Goal: Transaction & Acquisition: Purchase product/service

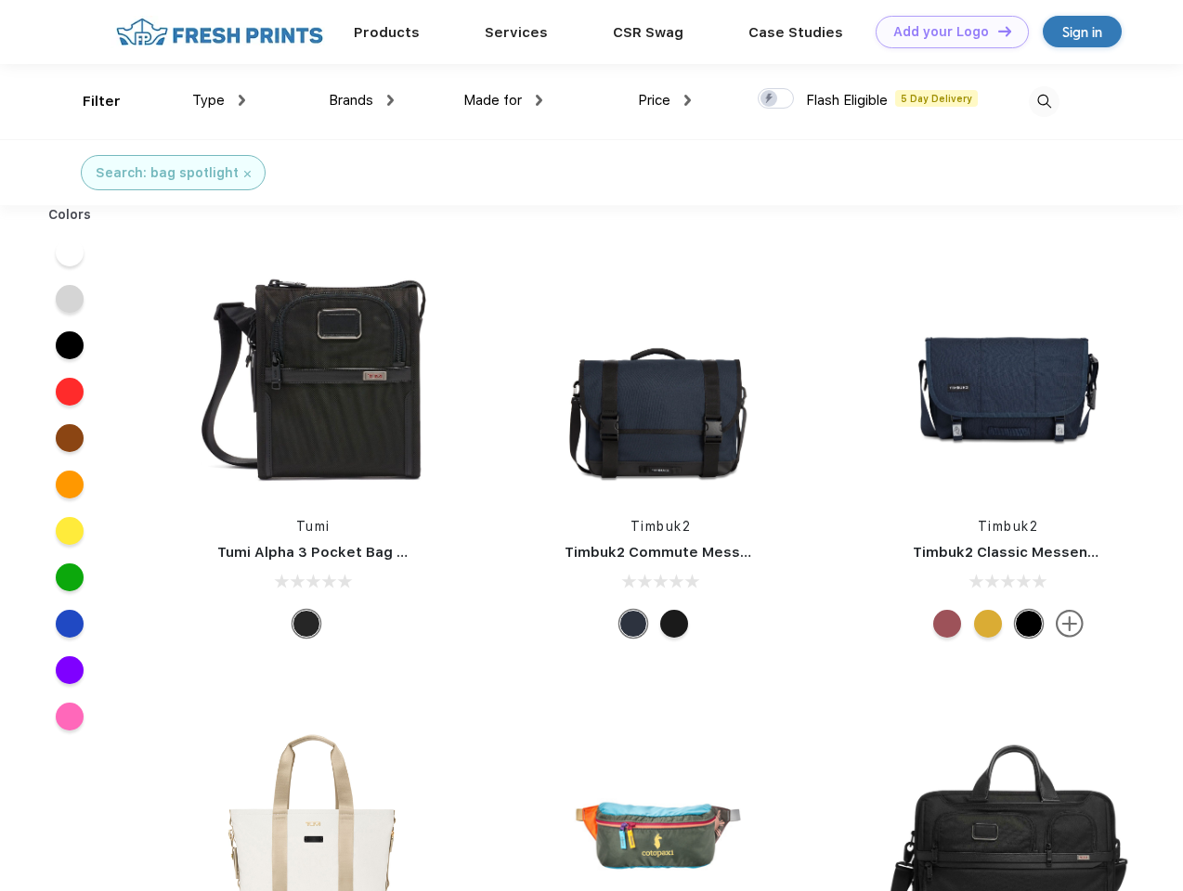
click at [945, 32] on link "Add your Logo Design Tool" at bounding box center [951, 32] width 153 height 32
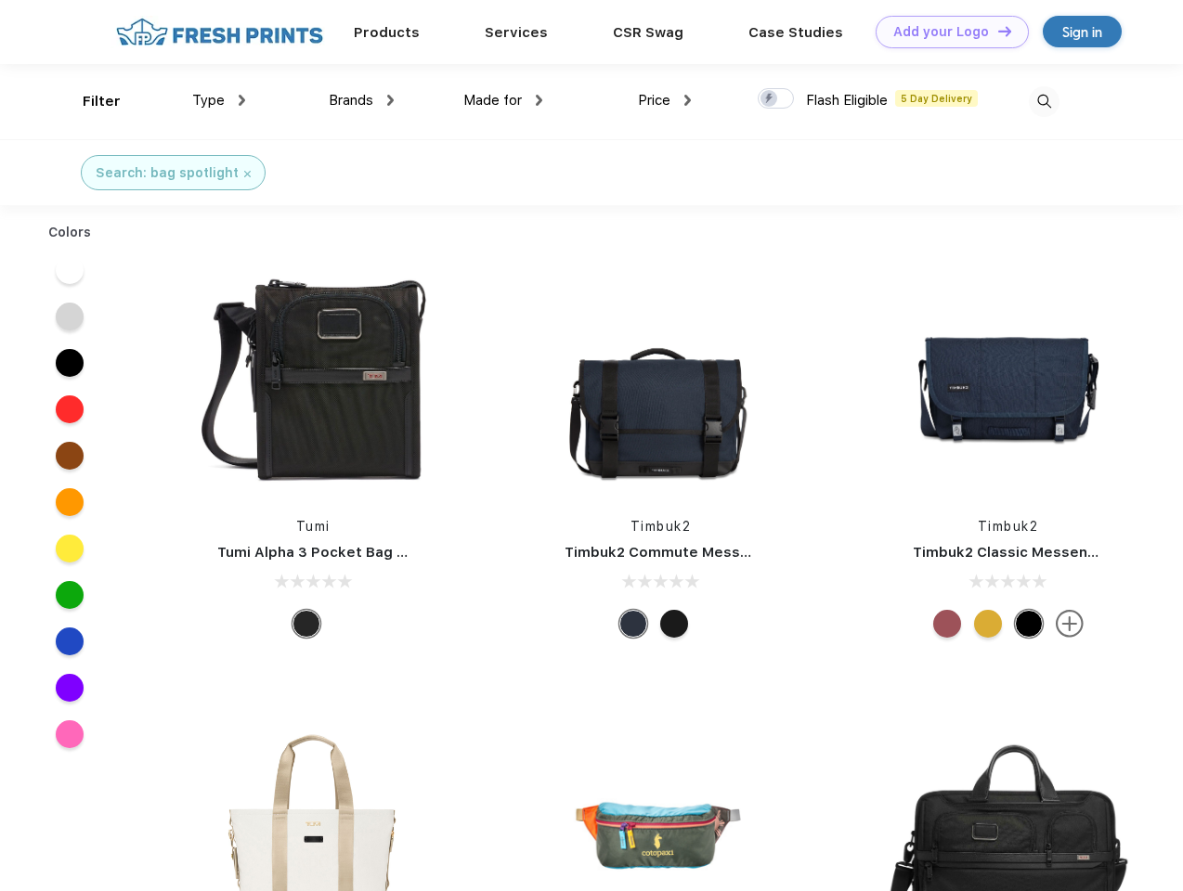
click at [89, 101] on div "Filter" at bounding box center [102, 101] width 38 height 21
click at [219, 100] on span "Type" at bounding box center [208, 100] width 32 height 17
click at [361, 100] on span "Brands" at bounding box center [351, 100] width 45 height 17
click at [503, 100] on span "Made for" at bounding box center [492, 100] width 58 height 17
click at [665, 100] on span "Price" at bounding box center [654, 100] width 32 height 17
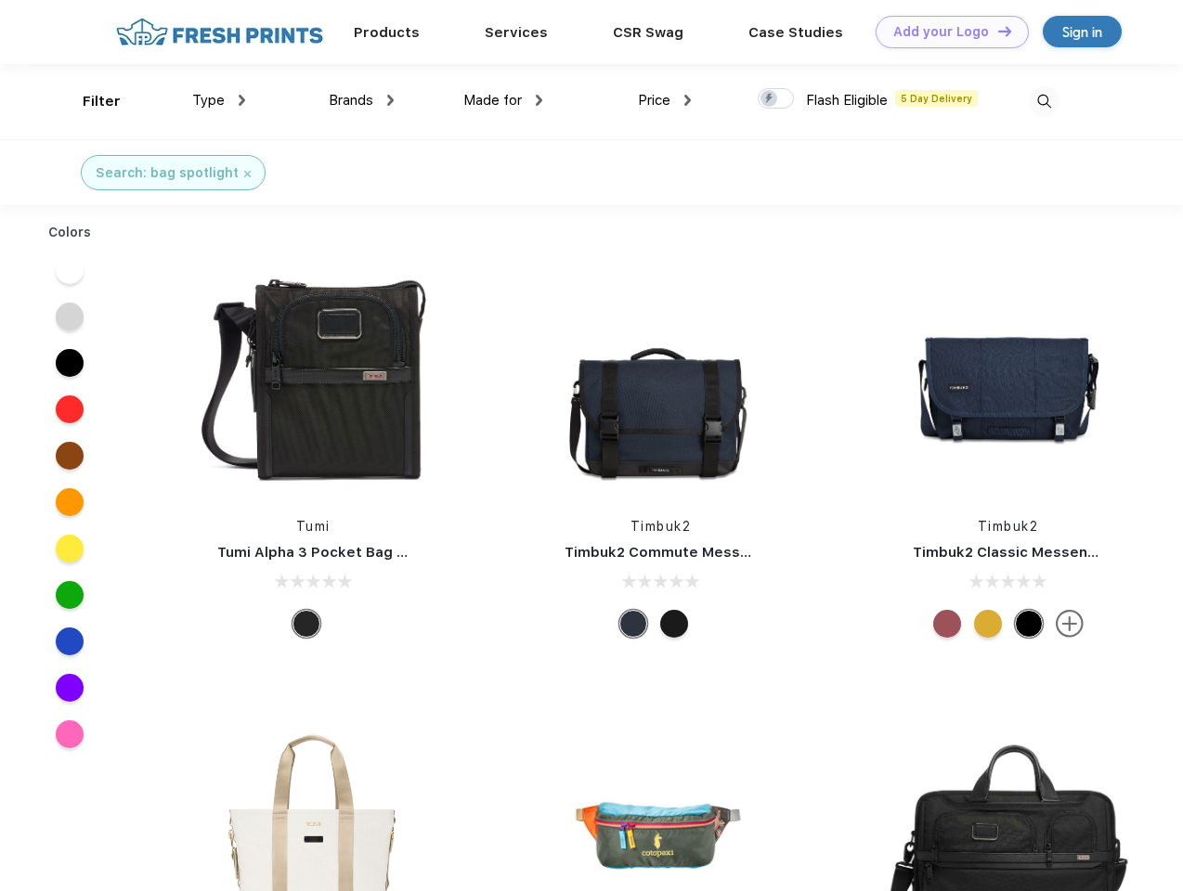
click at [776, 99] on div at bounding box center [775, 98] width 36 height 20
click at [769, 99] on input "checkbox" at bounding box center [763, 93] width 12 height 12
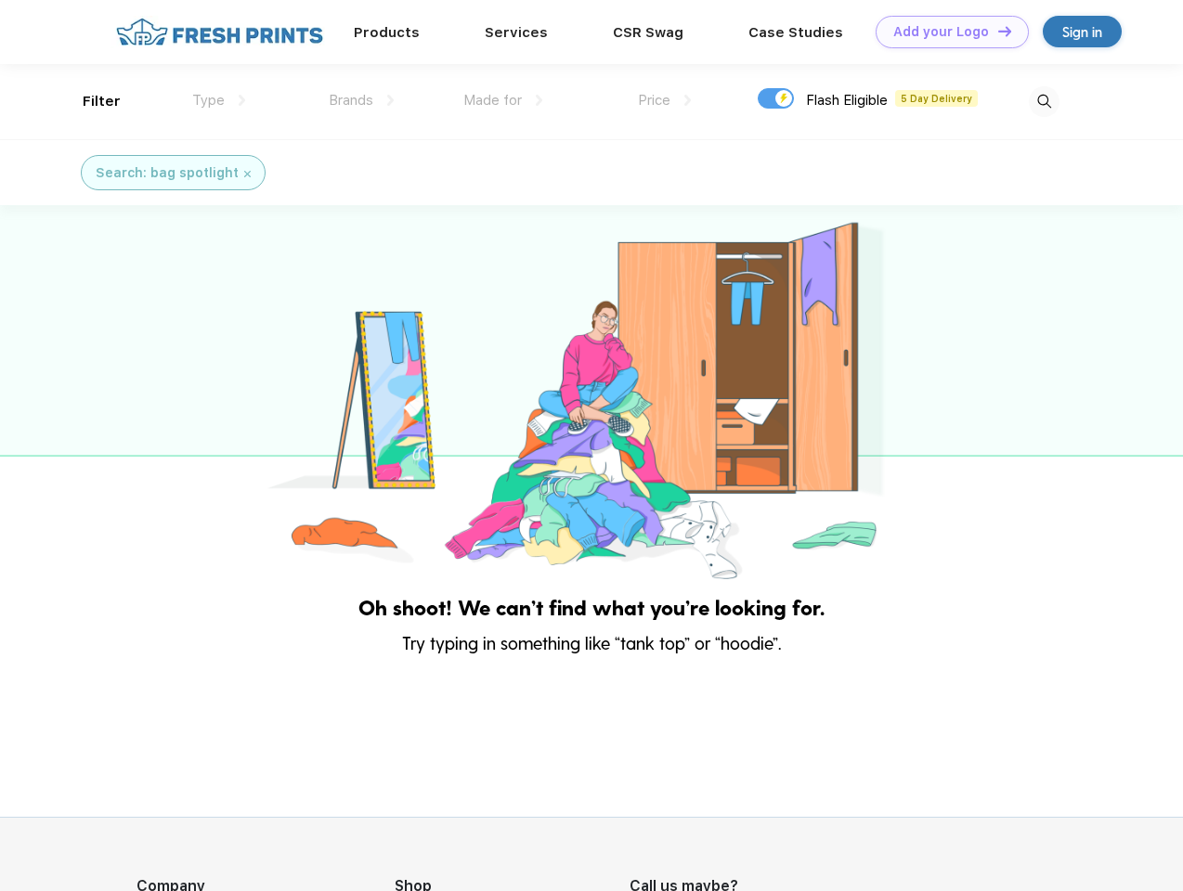
click at [1043, 101] on img at bounding box center [1043, 101] width 31 height 31
